Goal: Task Accomplishment & Management: Manage account settings

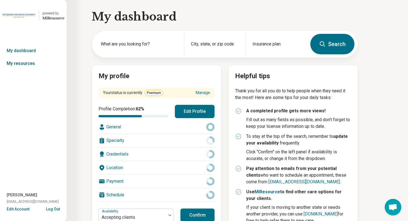
click at [26, 62] on link "My resources" at bounding box center [33, 63] width 67 height 13
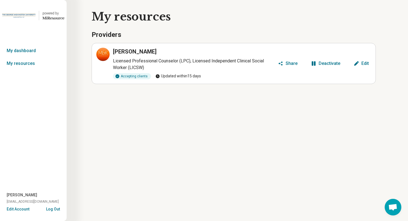
click at [54, 211] on button "Log Out" at bounding box center [53, 209] width 14 height 4
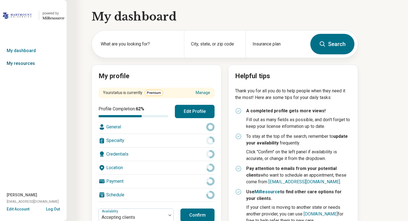
click at [28, 63] on link "My resources" at bounding box center [33, 63] width 67 height 13
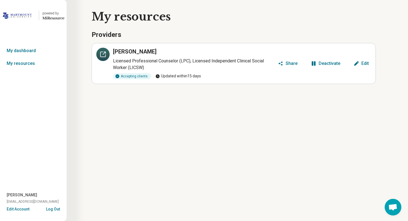
click at [104, 57] on icon at bounding box center [103, 54] width 5 height 5
click at [23, 59] on link "My resources" at bounding box center [33, 63] width 67 height 13
click at [22, 51] on link "My dashboard" at bounding box center [33, 50] width 67 height 13
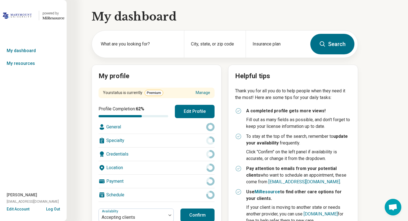
click at [198, 115] on button "Edit Profile" at bounding box center [195, 111] width 40 height 13
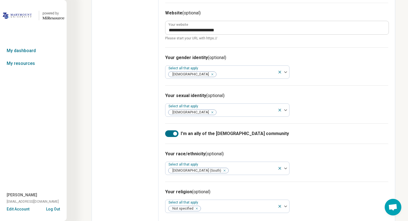
scroll to position [339, 0]
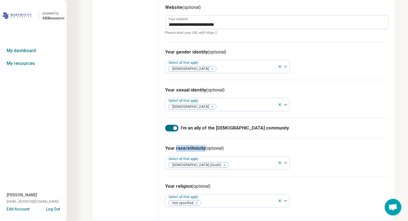
drag, startPoint x: 176, startPoint y: 149, endPoint x: 204, endPoint y: 149, distance: 27.5
click at [204, 149] on h3 "Your race/ethnicity (optional)" at bounding box center [276, 148] width 223 height 7
copy h3 "race/ethnicity"
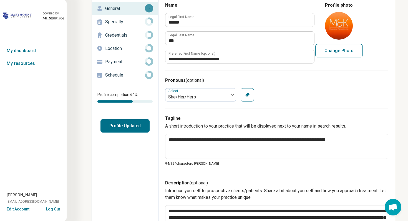
scroll to position [0, 0]
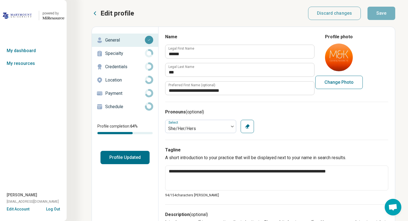
click at [98, 16] on icon at bounding box center [95, 13] width 7 height 7
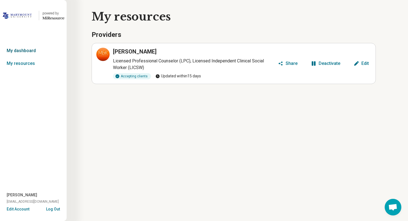
click at [29, 51] on link "My dashboard" at bounding box center [33, 50] width 67 height 13
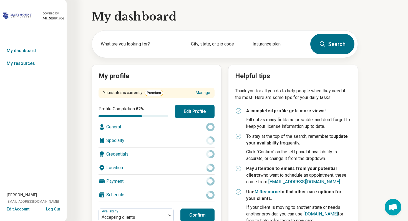
click at [196, 115] on button "Edit Profile" at bounding box center [195, 111] width 40 height 13
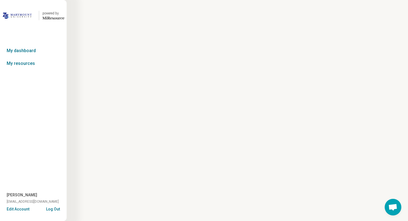
type textarea "*"
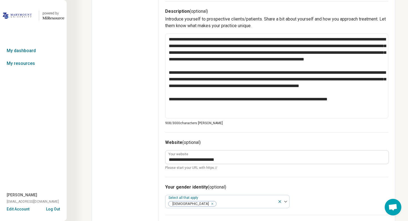
scroll to position [339, 0]
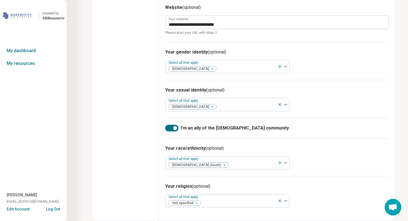
click at [50, 210] on button "Log Out" at bounding box center [53, 209] width 14 height 4
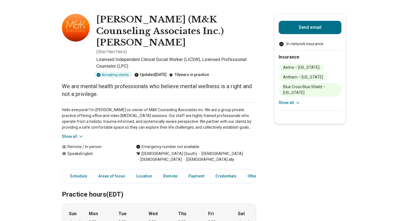
scroll to position [19, 0]
